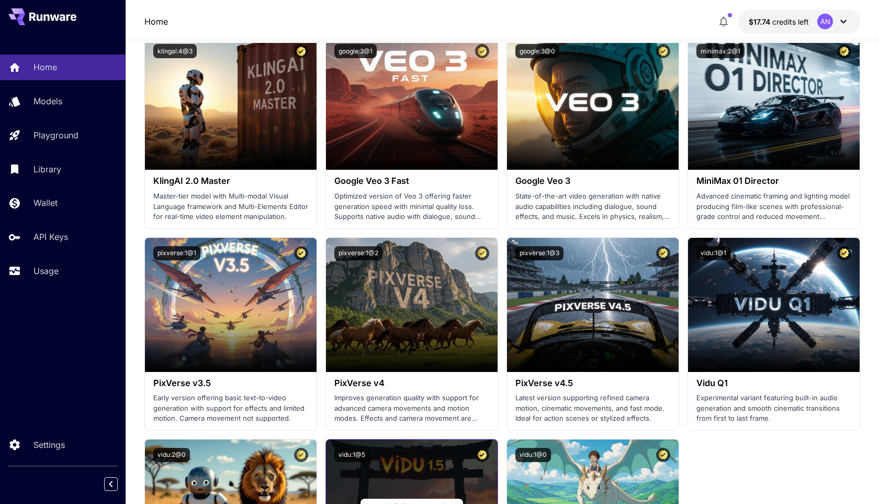
scroll to position [731, 0]
